Goal: Task Accomplishment & Management: Manage account settings

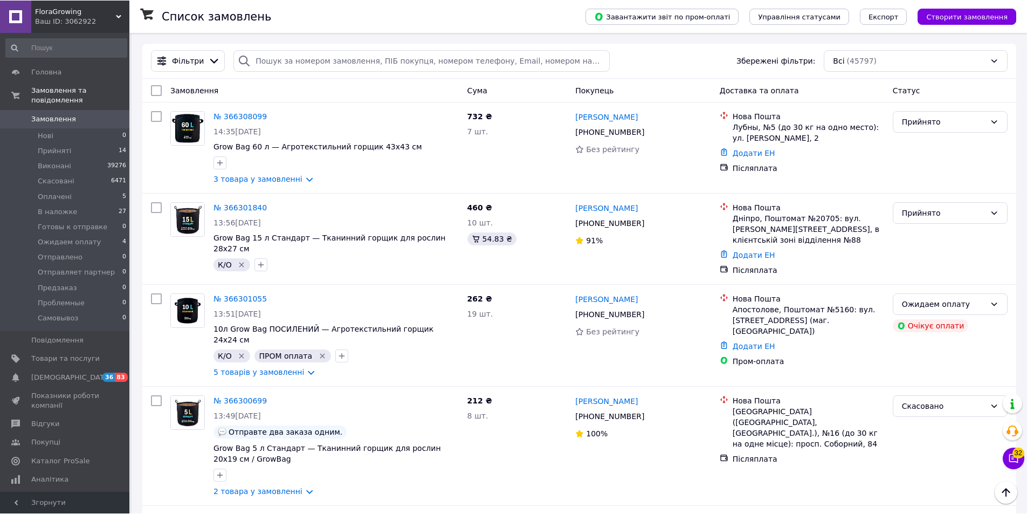
scroll to position [1115, 0]
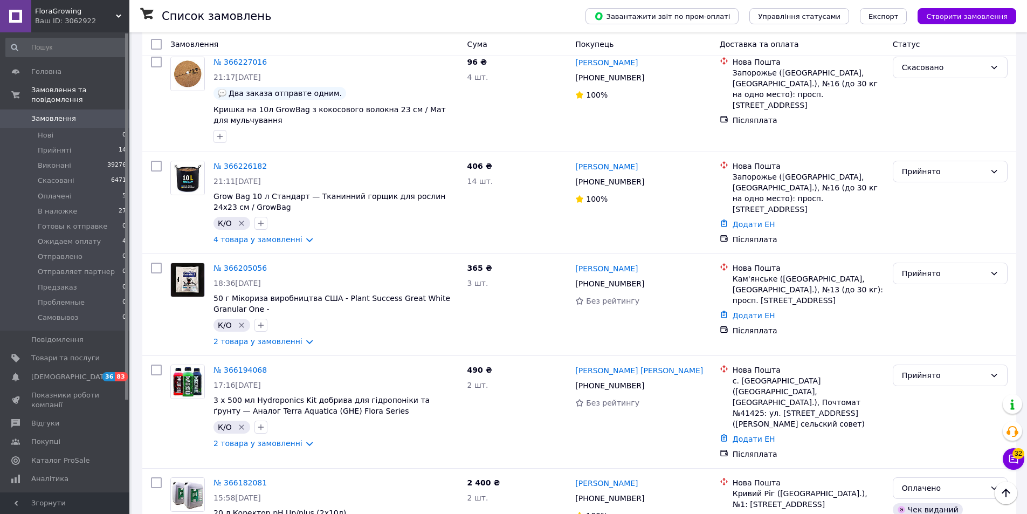
click at [76, 114] on span "Замовлення" at bounding box center [65, 119] width 68 height 10
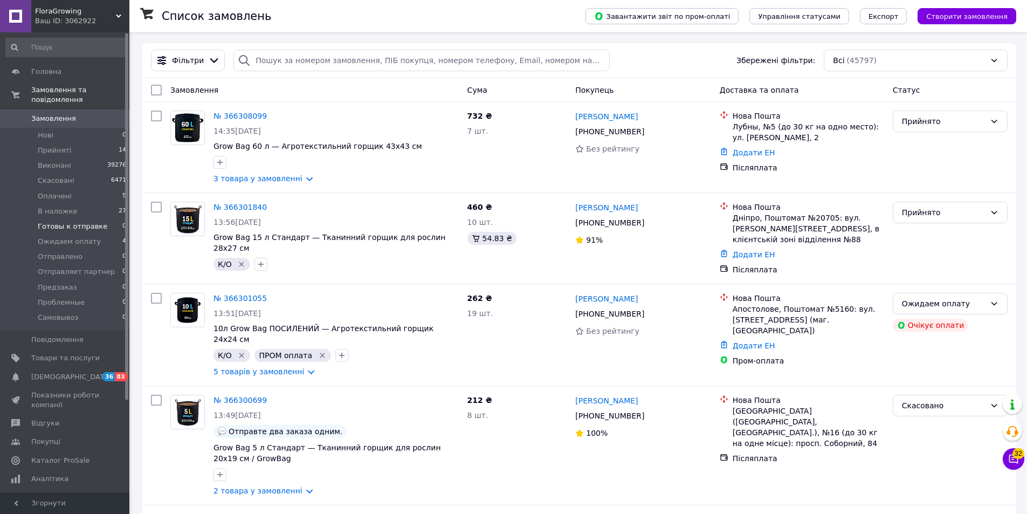
click at [52, 222] on span "Готовы к отправке" at bounding box center [73, 227] width 70 height 10
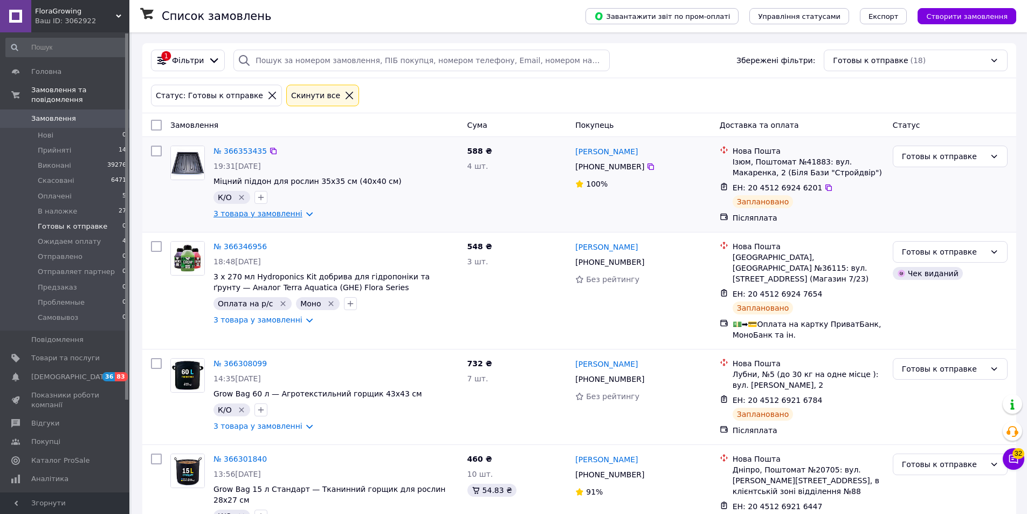
click at [255, 209] on link "3 товара у замовленні" at bounding box center [258, 213] width 89 height 9
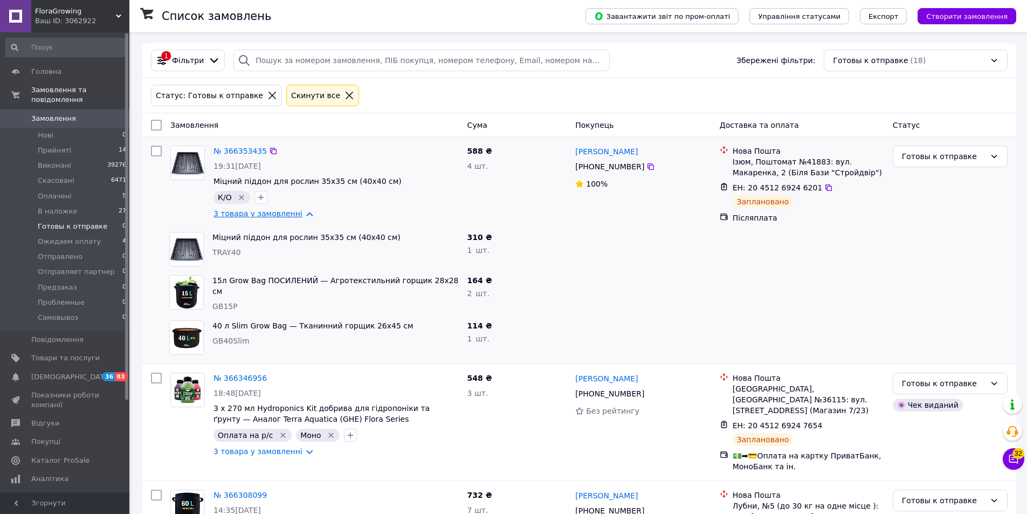
click at [256, 209] on link "3 товара у замовленні" at bounding box center [258, 213] width 89 height 9
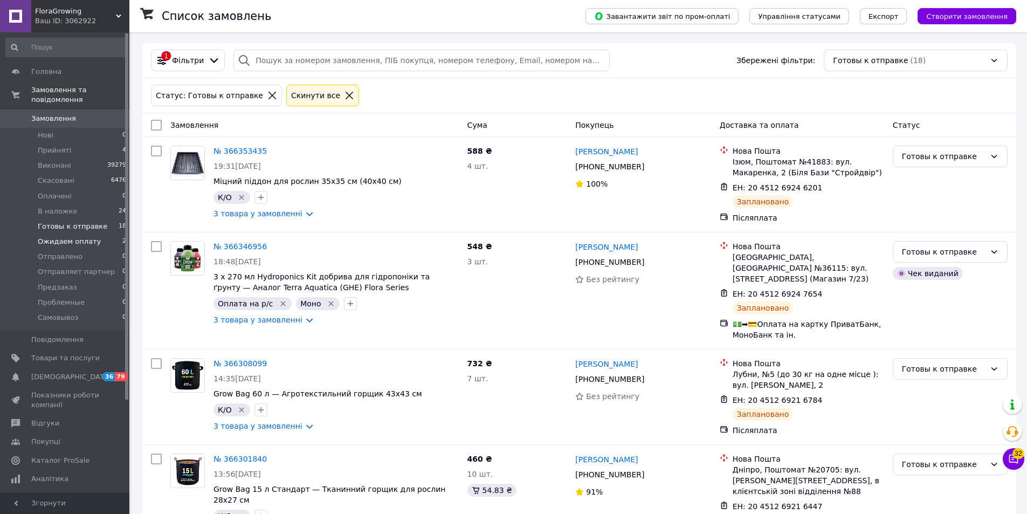
click at [87, 237] on span "Ожидаем оплату" at bounding box center [69, 242] width 63 height 10
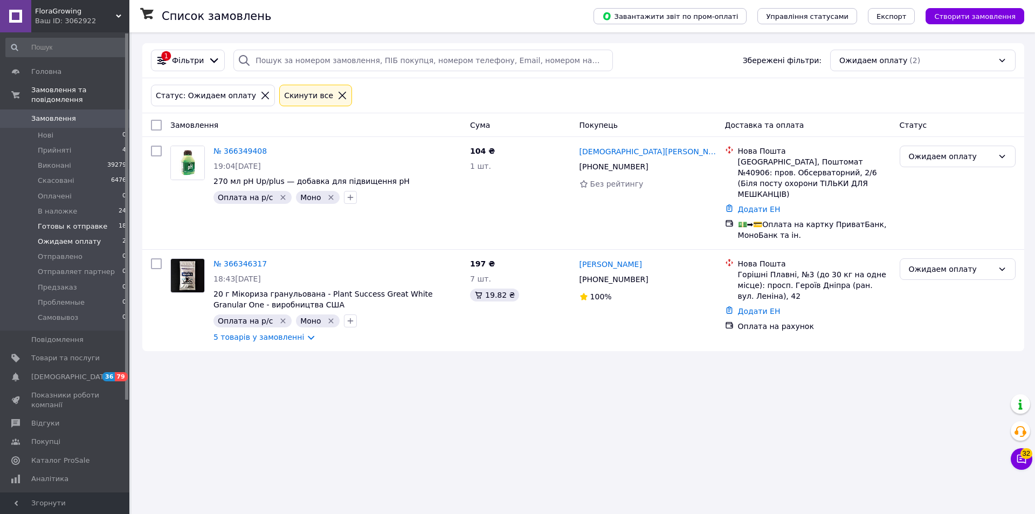
click at [91, 222] on span "Готовы к отправке" at bounding box center [73, 227] width 70 height 10
